Goal: Find specific page/section: Find specific page/section

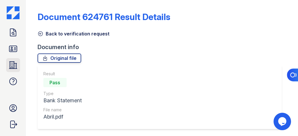
click at [13, 65] on icon at bounding box center [12, 65] width 9 height 9
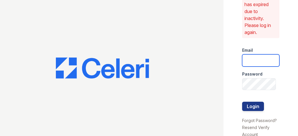
type input "[EMAIL_ADDRESS][DOMAIN_NAME]"
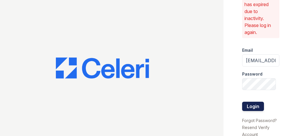
click at [249, 102] on button "Login" at bounding box center [254, 106] width 22 height 9
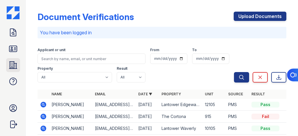
click at [9, 60] on link "Properties" at bounding box center [13, 65] width 14 height 14
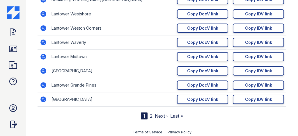
scroll to position [163, 0]
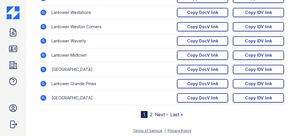
click at [150, 113] on nav "1 2 Next › Last »" at bounding box center [162, 114] width 42 height 7
click at [150, 113] on link "2" at bounding box center [151, 115] width 3 height 6
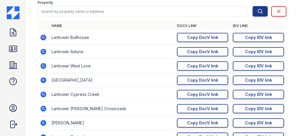
scroll to position [93, 0]
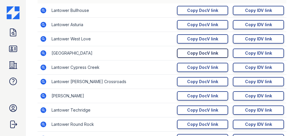
click at [213, 54] on div "Copy DocV link" at bounding box center [202, 53] width 31 height 6
